Goal: Task Accomplishment & Management: Use online tool/utility

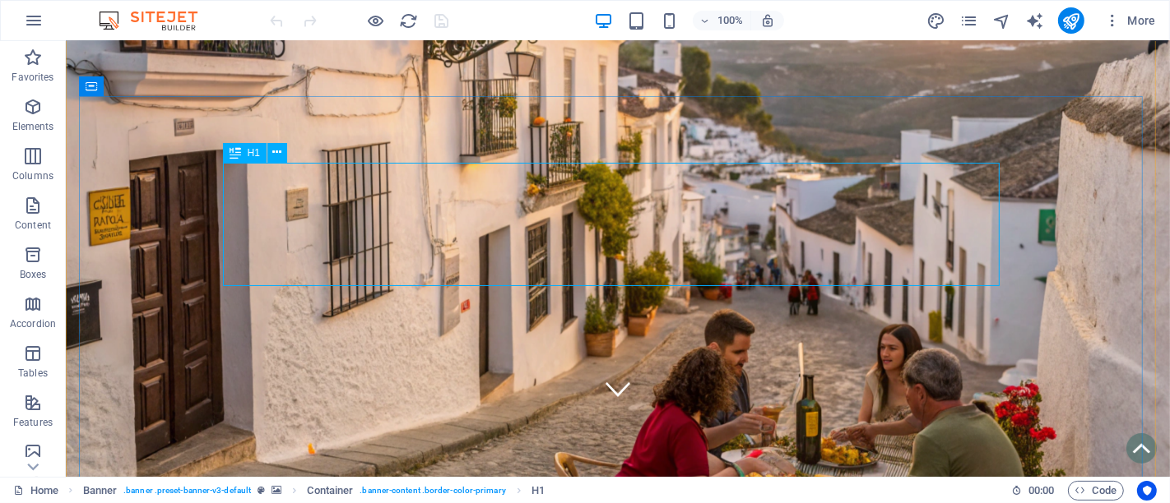
scroll to position [91, 0]
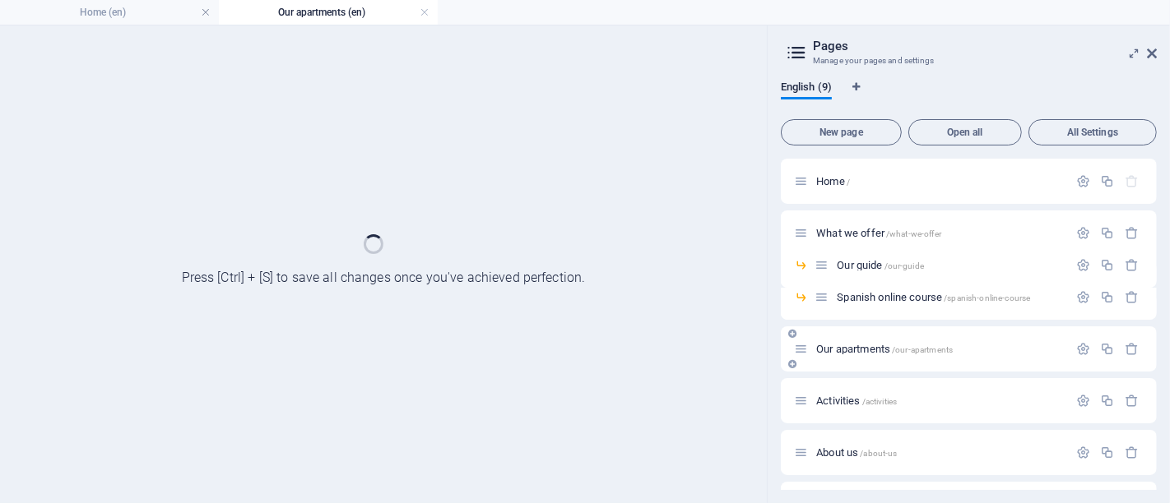
scroll to position [0, 0]
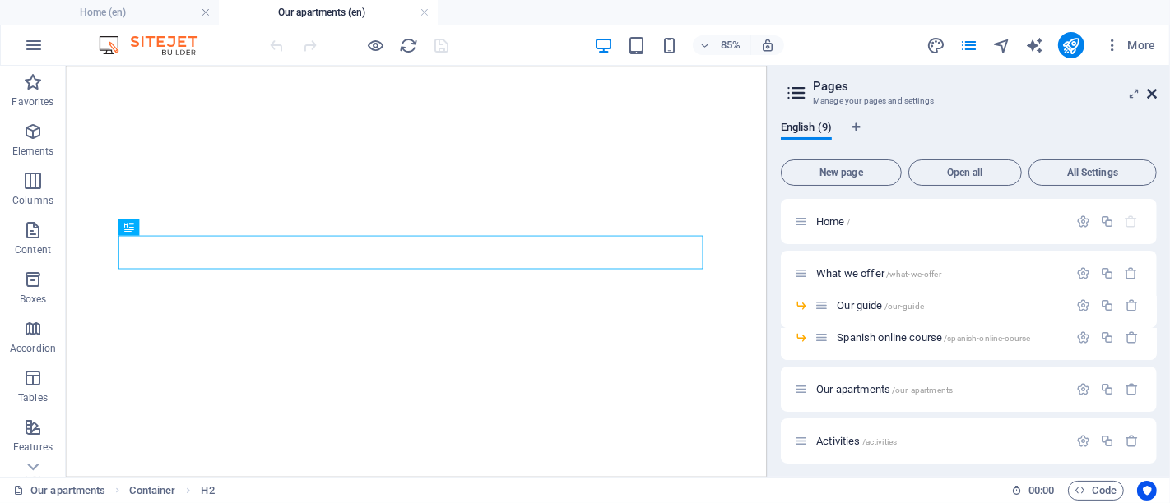
click at [0, 0] on icon at bounding box center [0, 0] width 0 height 0
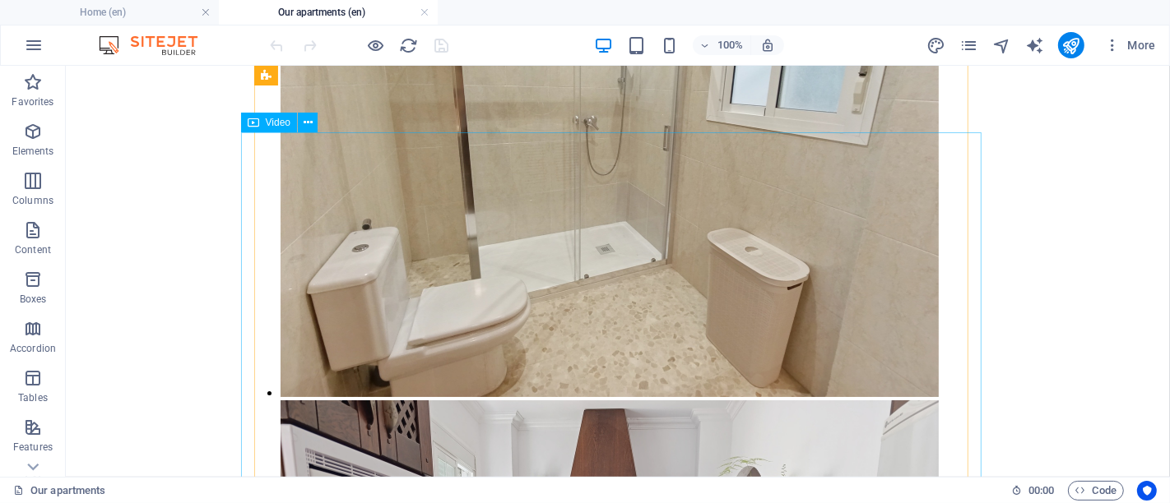
scroll to position [5666, 0]
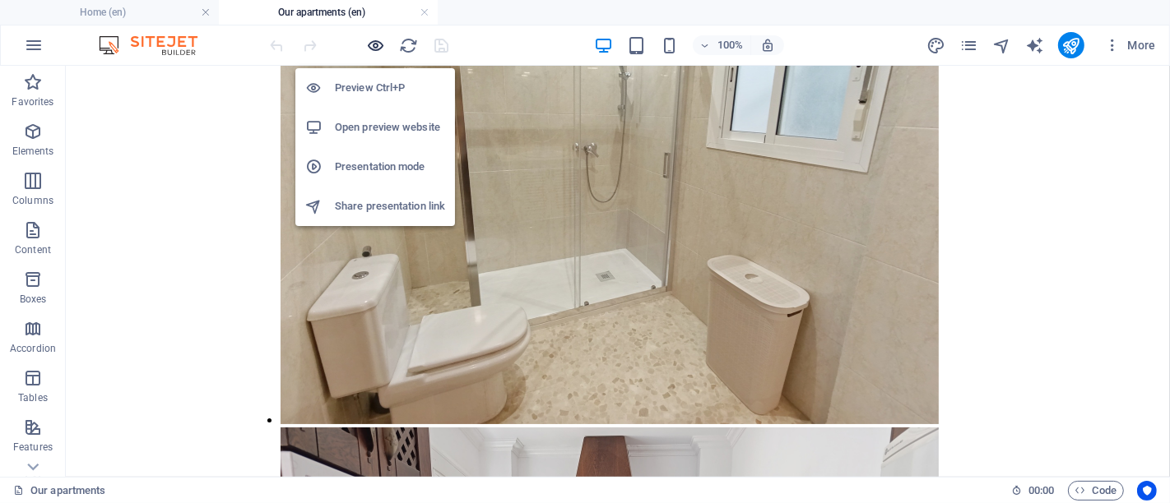
click at [0, 0] on icon "button" at bounding box center [0, 0] width 0 height 0
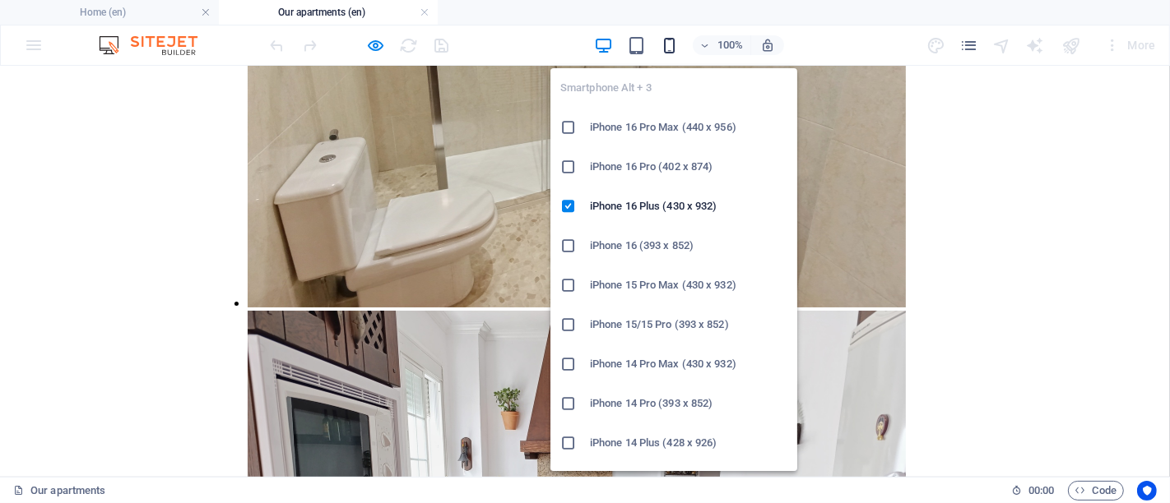
click at [0, 0] on icon "button" at bounding box center [0, 0] width 0 height 0
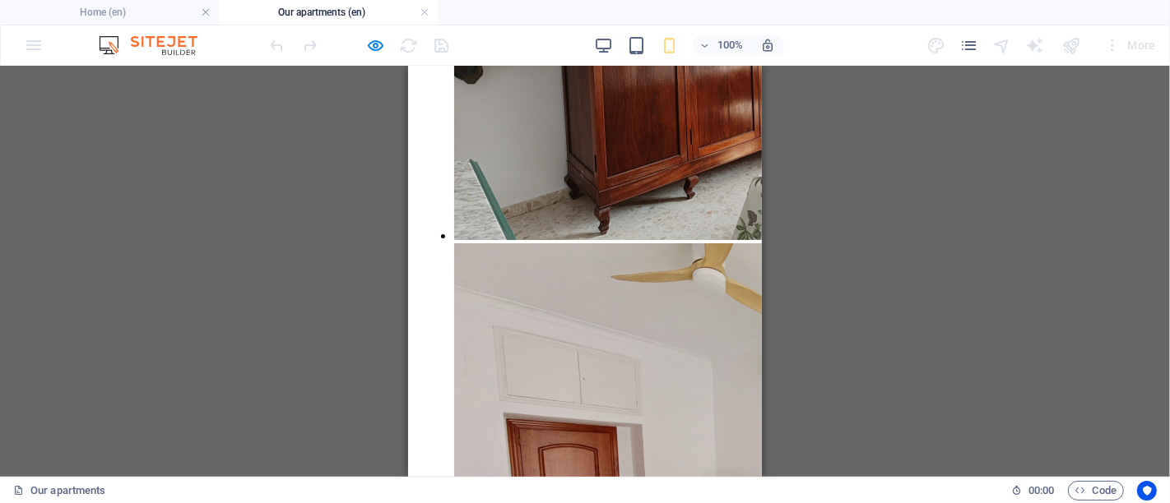
scroll to position [3198, 0]
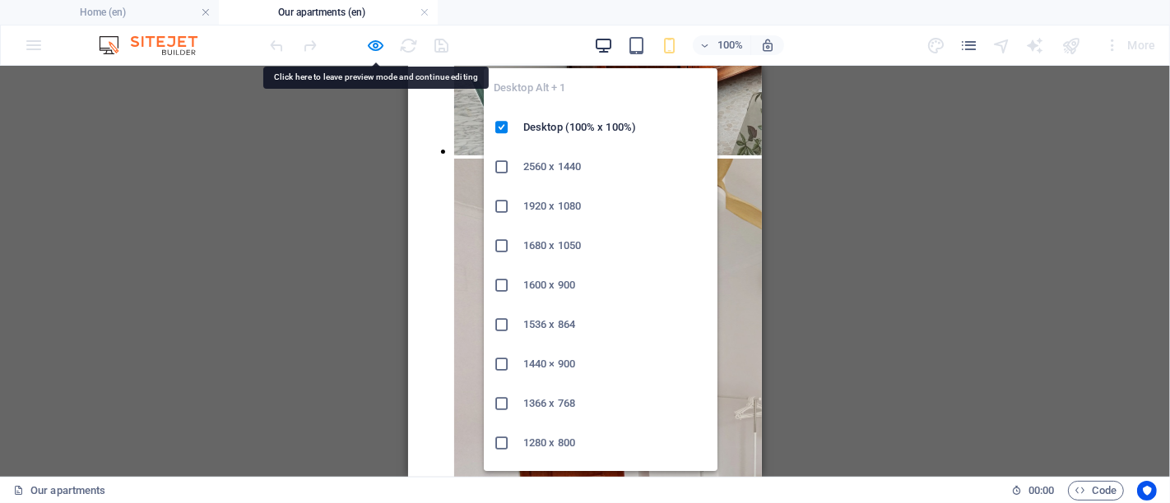
click at [0, 0] on icon "button" at bounding box center [0, 0] width 0 height 0
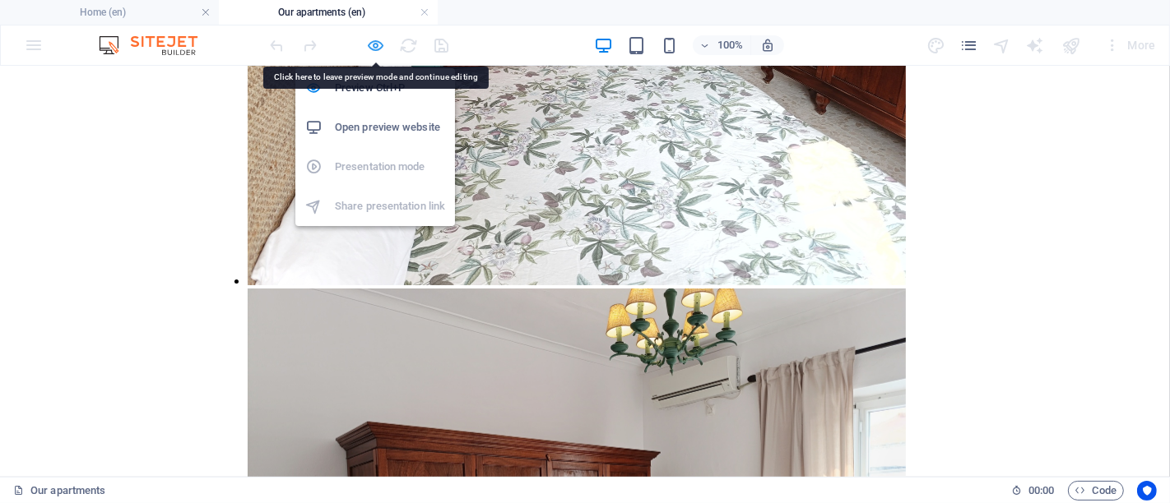
click at [0, 0] on icon "button" at bounding box center [0, 0] width 0 height 0
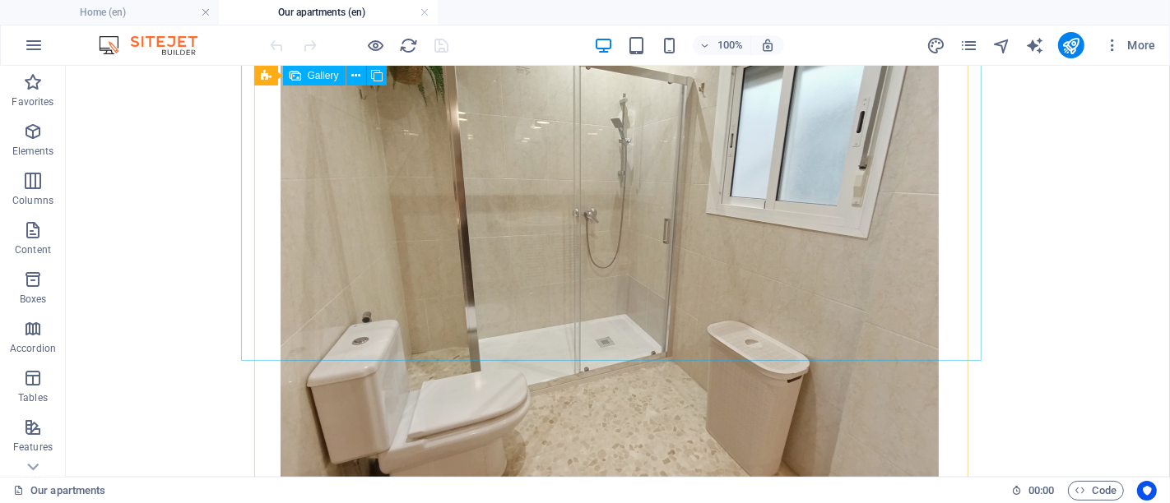
scroll to position [5666, 0]
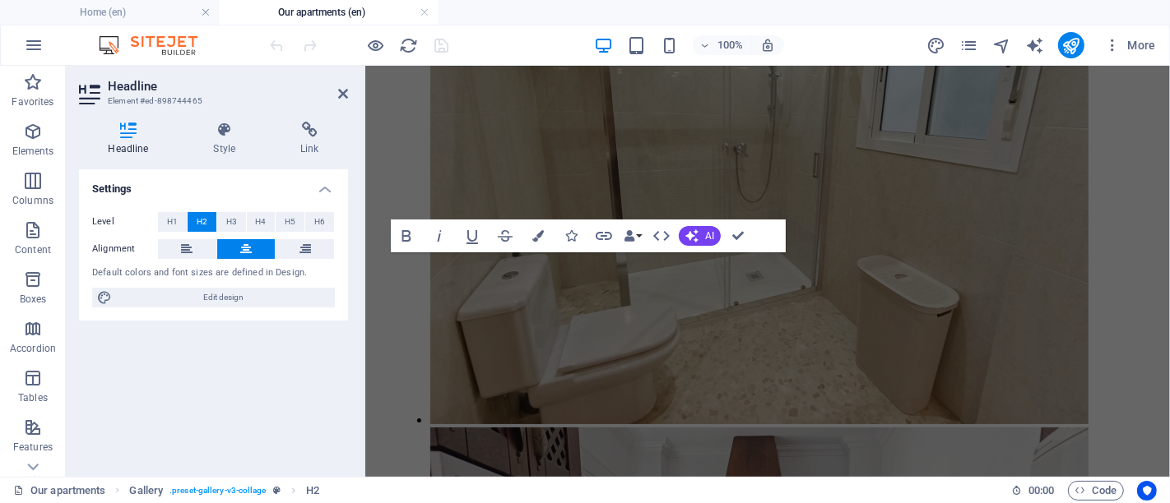
scroll to position [4659, 0]
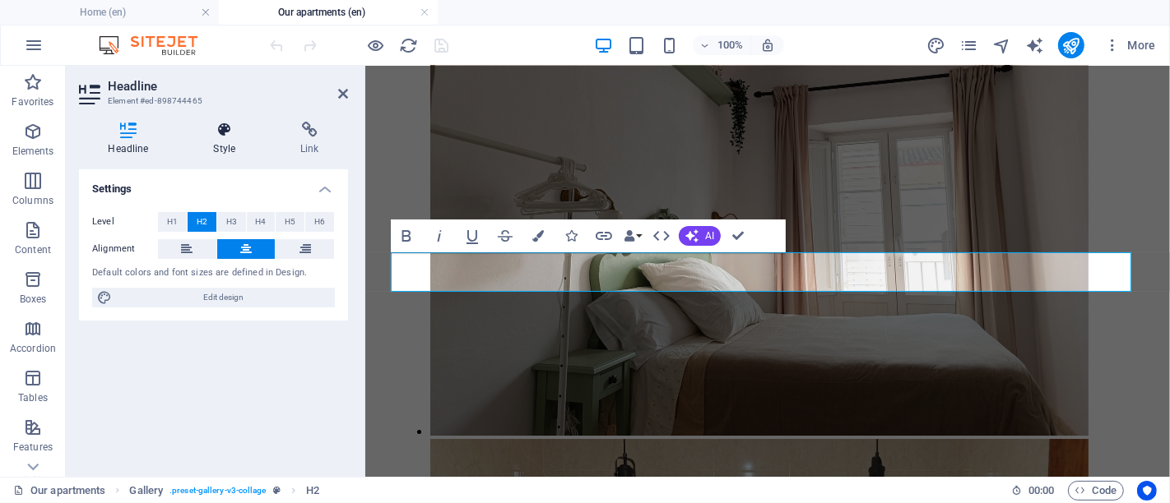
click at [230, 141] on h4 "Style" at bounding box center [227, 139] width 87 height 35
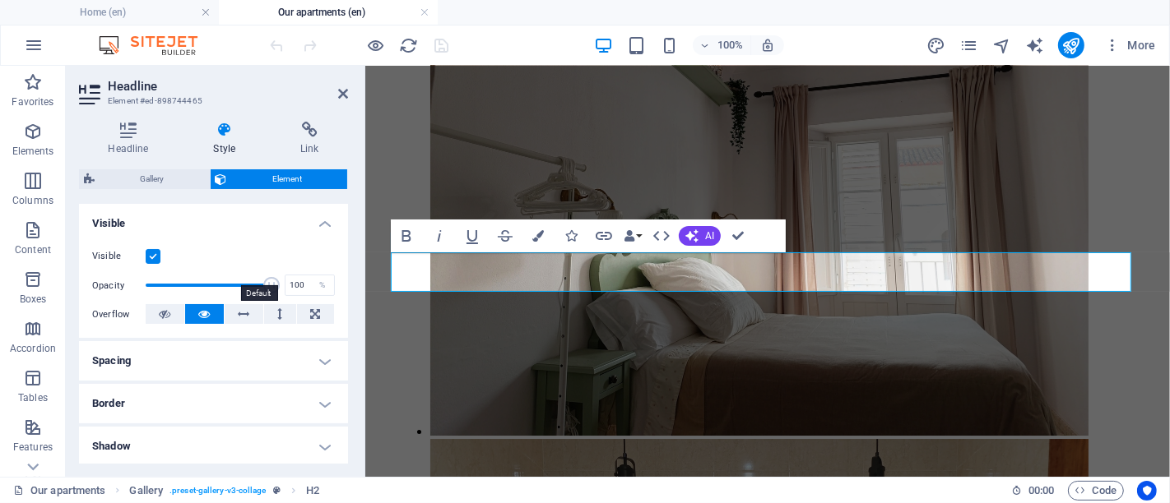
scroll to position [183, 0]
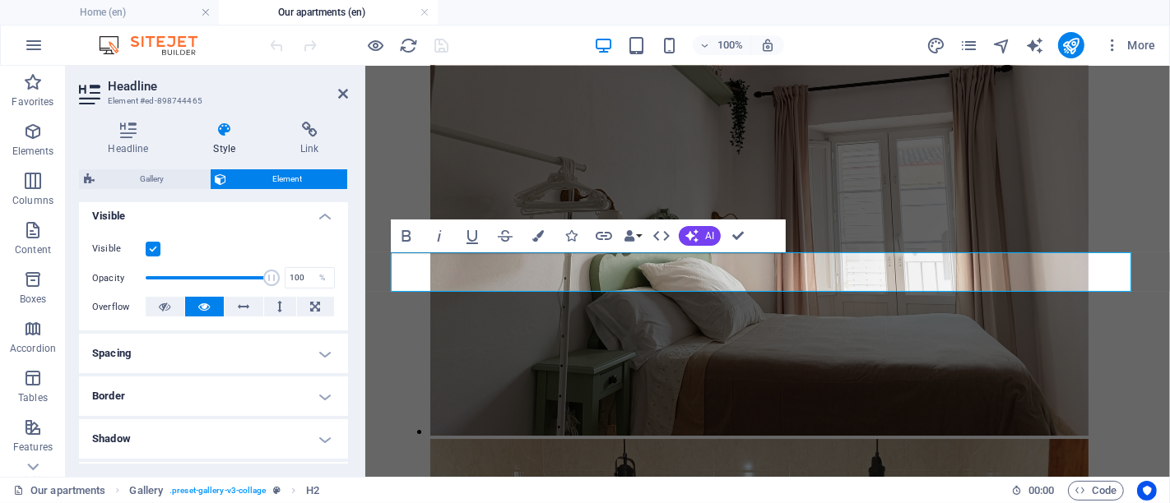
click at [211, 345] on h4 "Spacing" at bounding box center [213, 353] width 269 height 39
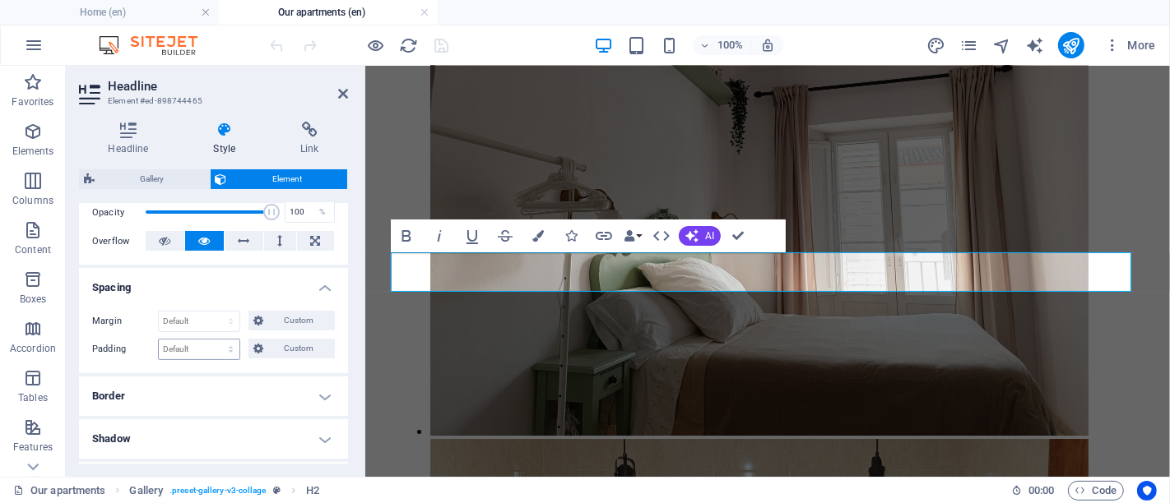
scroll to position [274, 0]
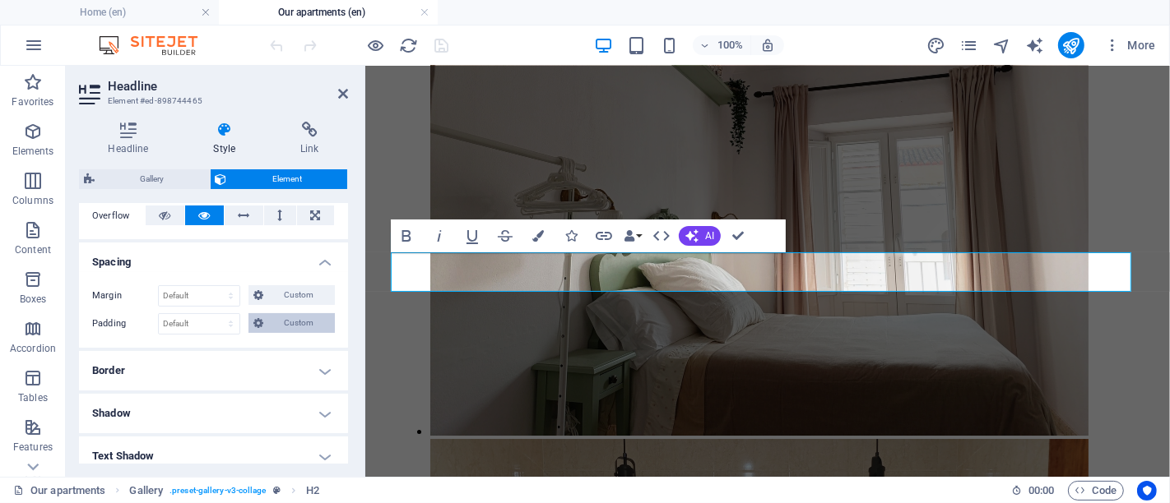
click at [285, 319] on span "Custom" at bounding box center [299, 323] width 62 height 20
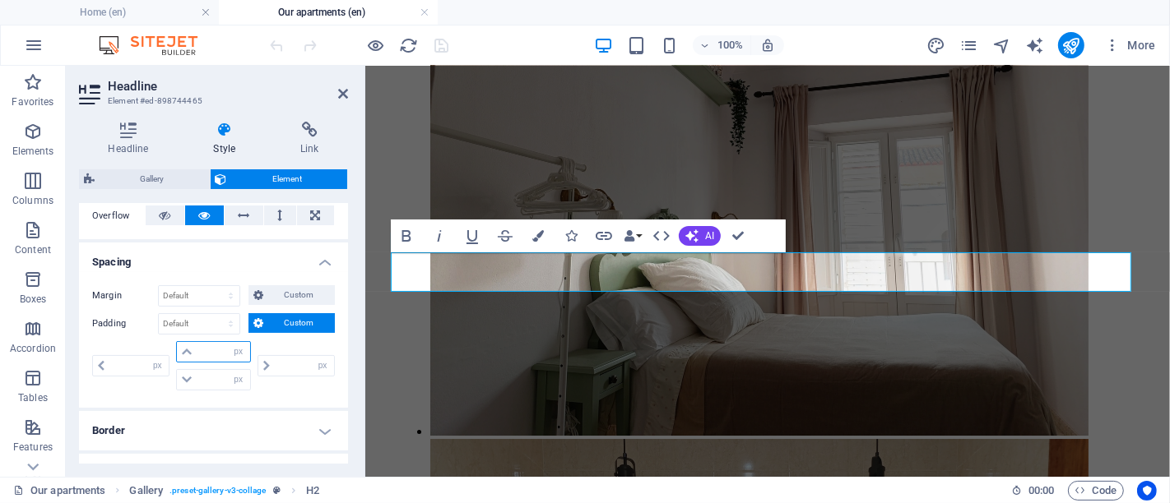
click at [211, 354] on input "number" at bounding box center [223, 352] width 53 height 20
type input "20"
type input "0"
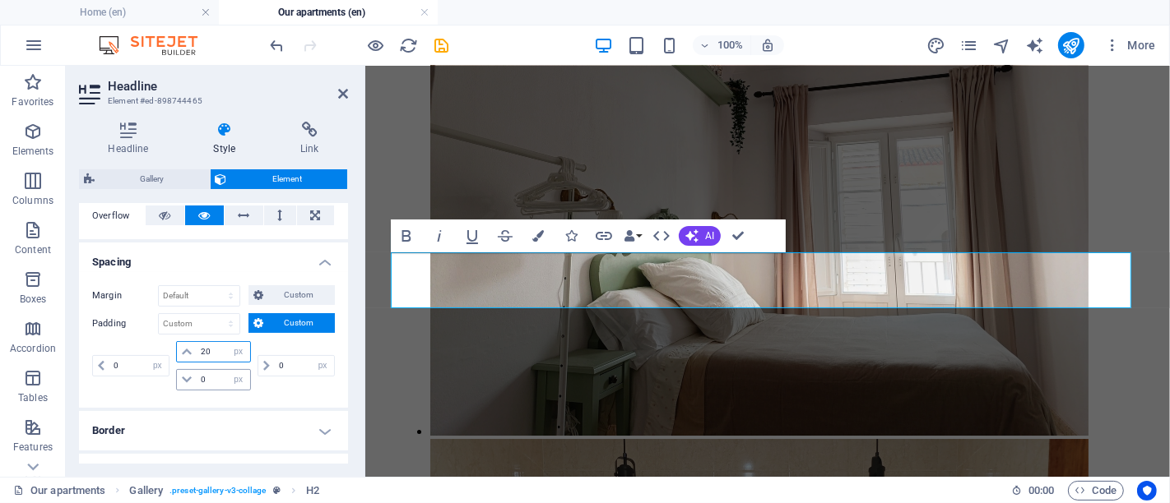
type input "20"
click at [188, 380] on icon at bounding box center [187, 380] width 10 height 10
click at [202, 377] on input "0" at bounding box center [223, 380] width 53 height 20
type input "20"
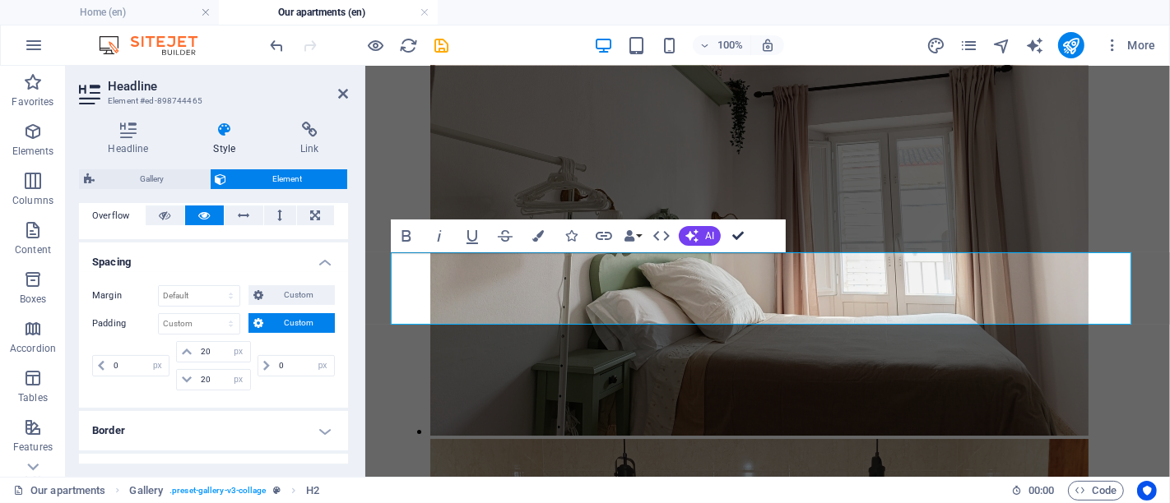
scroll to position [5609, 0]
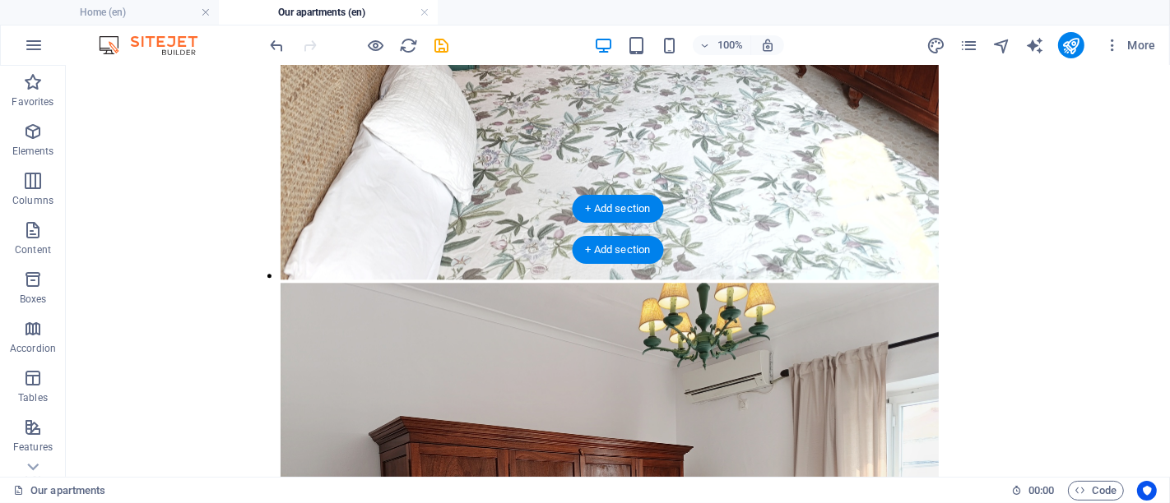
scroll to position [3324, 0]
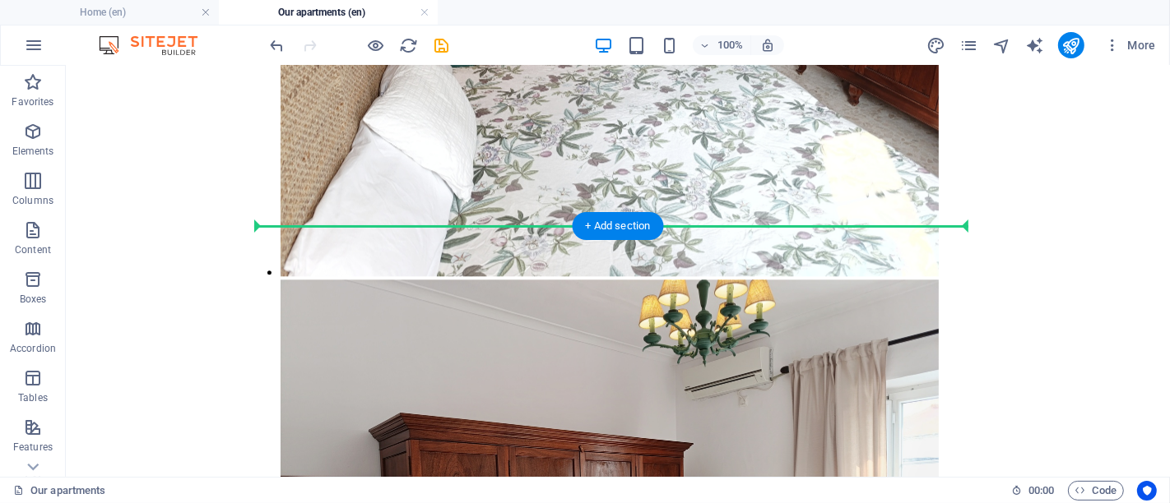
drag, startPoint x: 526, startPoint y: 345, endPoint x: 520, endPoint y: 242, distance: 103.9
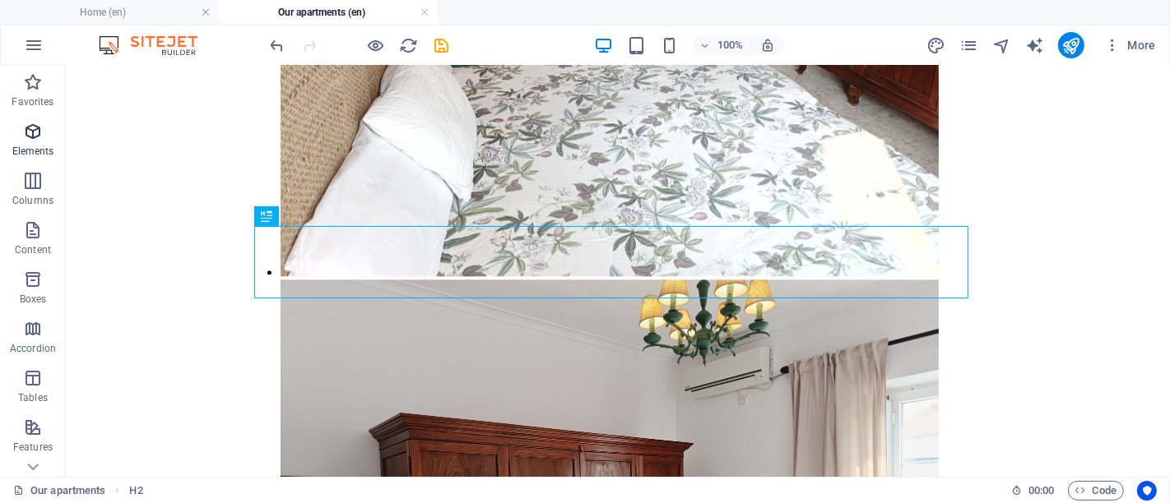
click at [0, 0] on icon "button" at bounding box center [0, 0] width 0 height 0
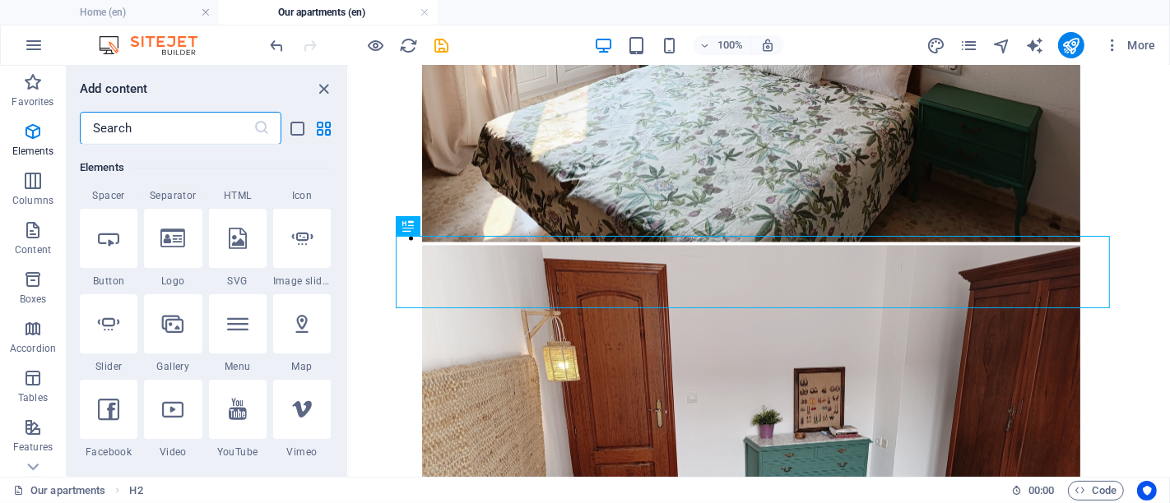
scroll to position [358, 0]
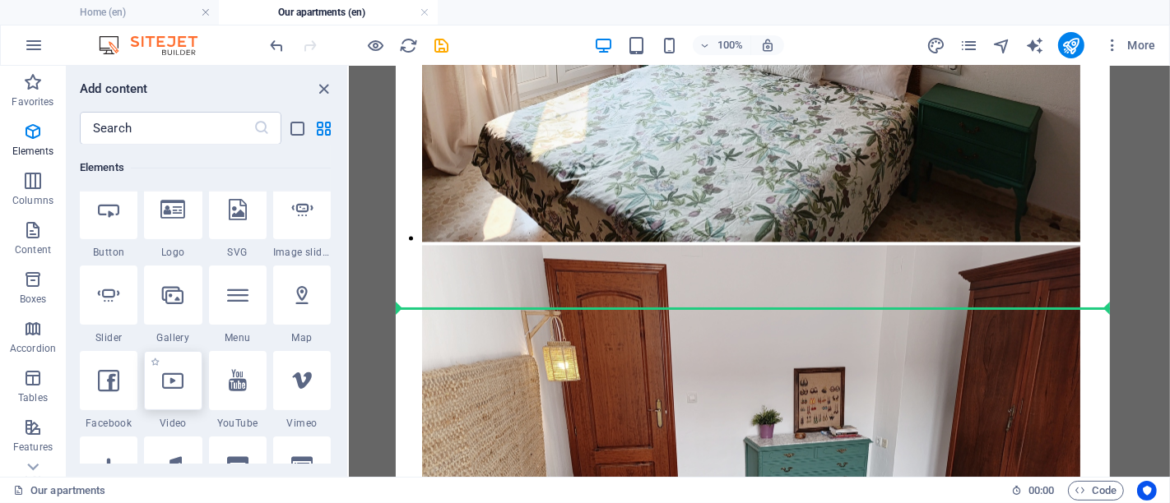
select select "%"
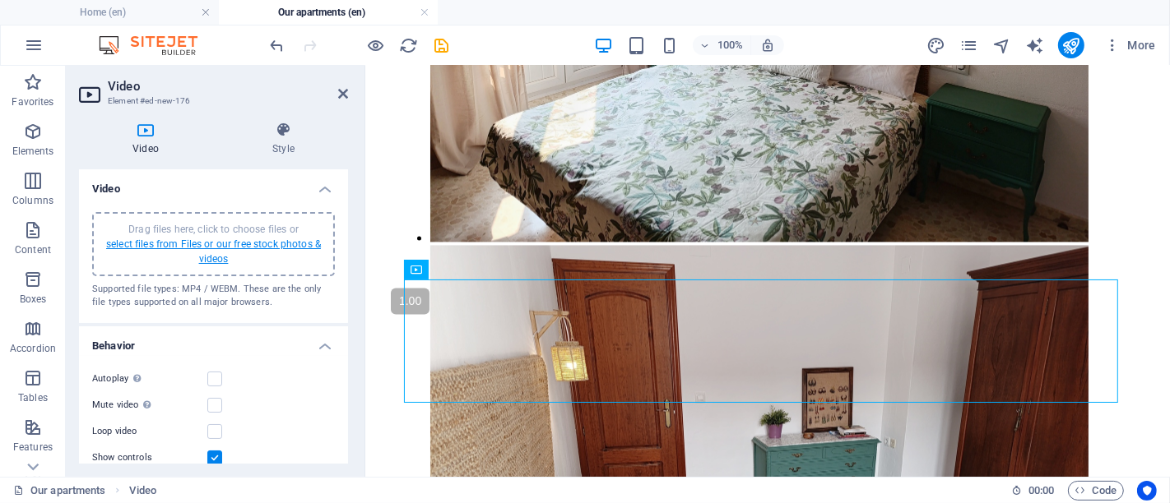
click at [182, 240] on link "select files from Files or our free stock photos & videos" at bounding box center [213, 252] width 215 height 26
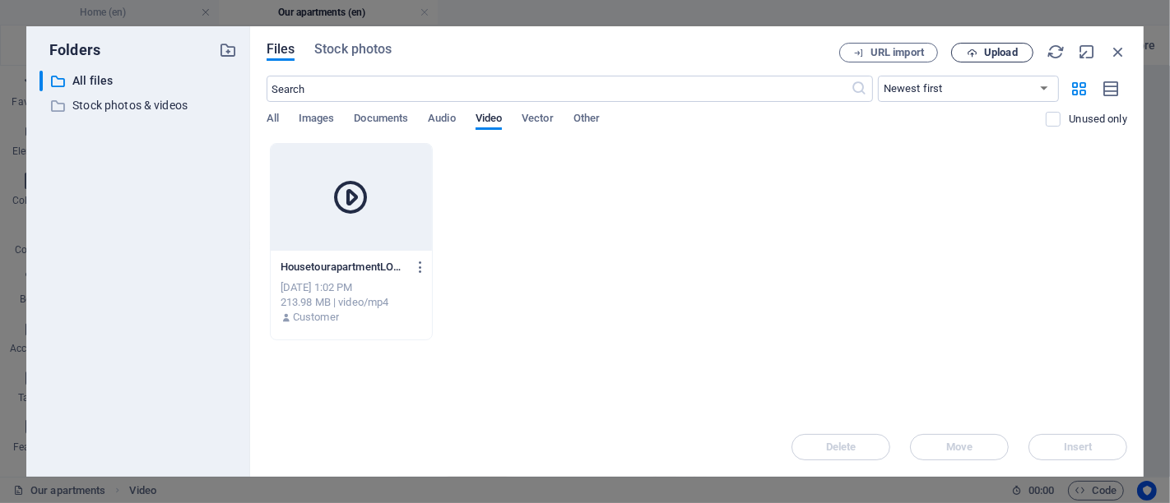
click at [982, 55] on span "Upload" at bounding box center [991, 53] width 67 height 11
